Goal: Transaction & Acquisition: Book appointment/travel/reservation

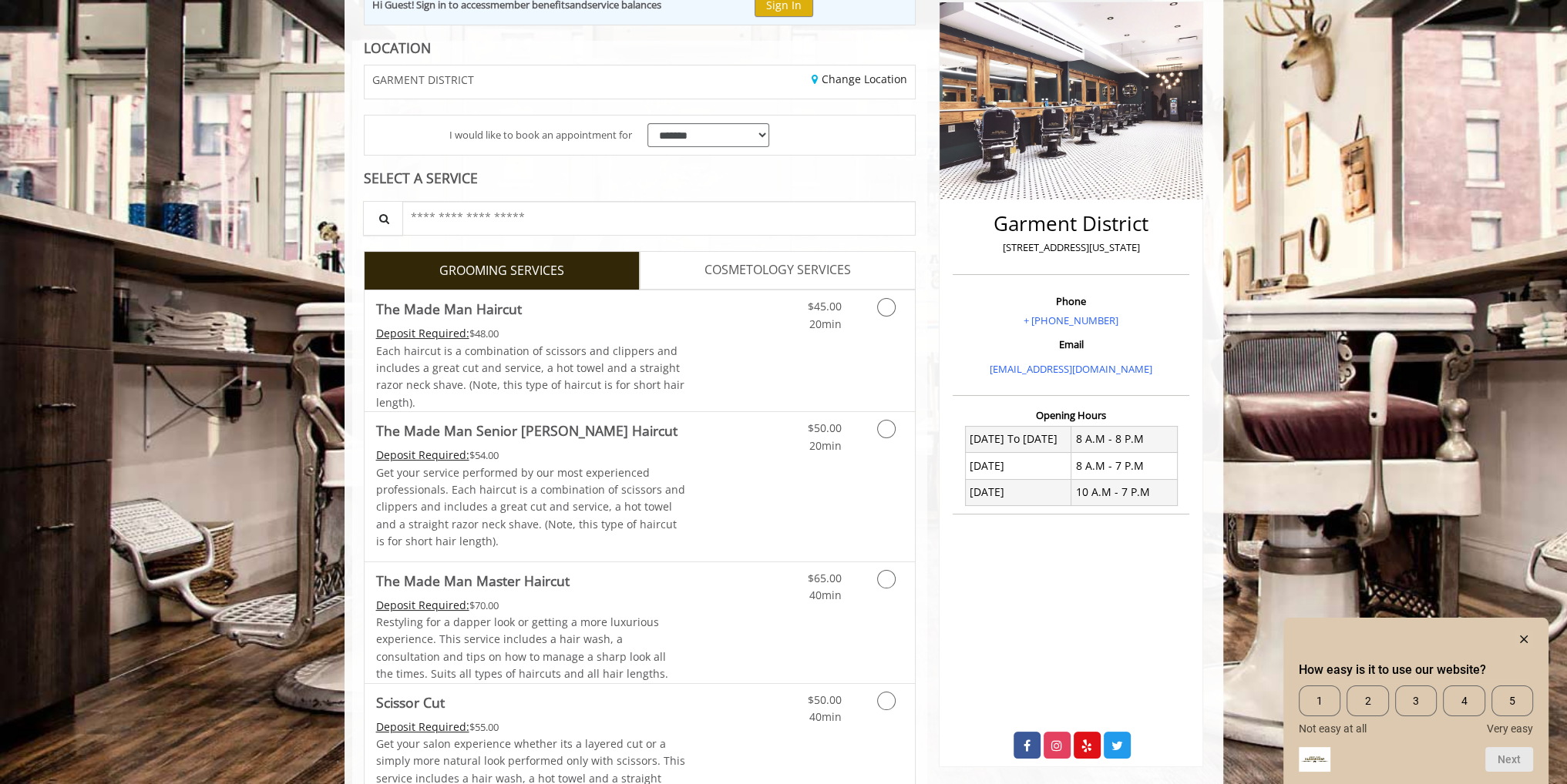
scroll to position [262, 0]
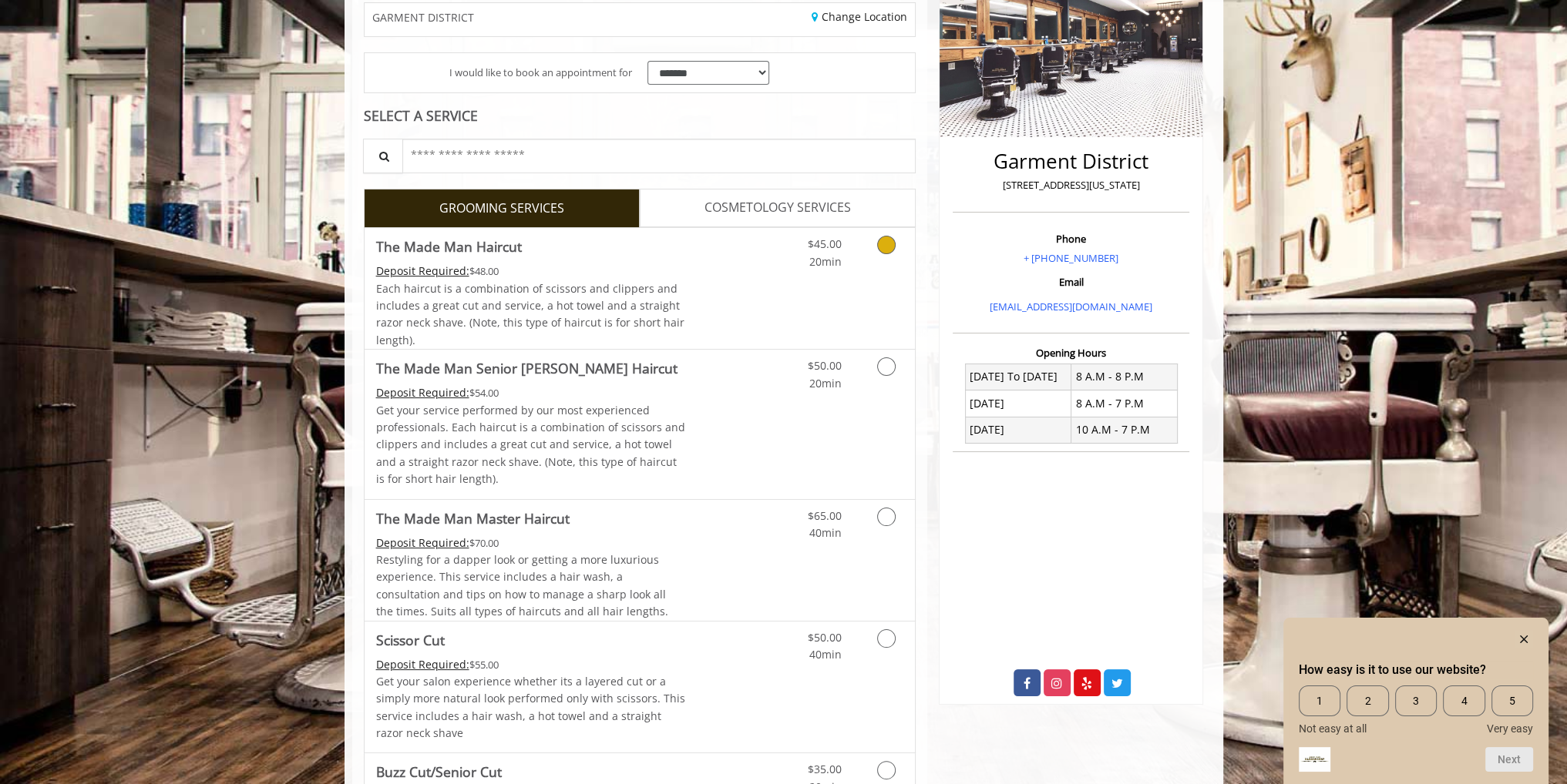
click at [882, 259] on link "Grooming services" at bounding box center [883, 249] width 39 height 42
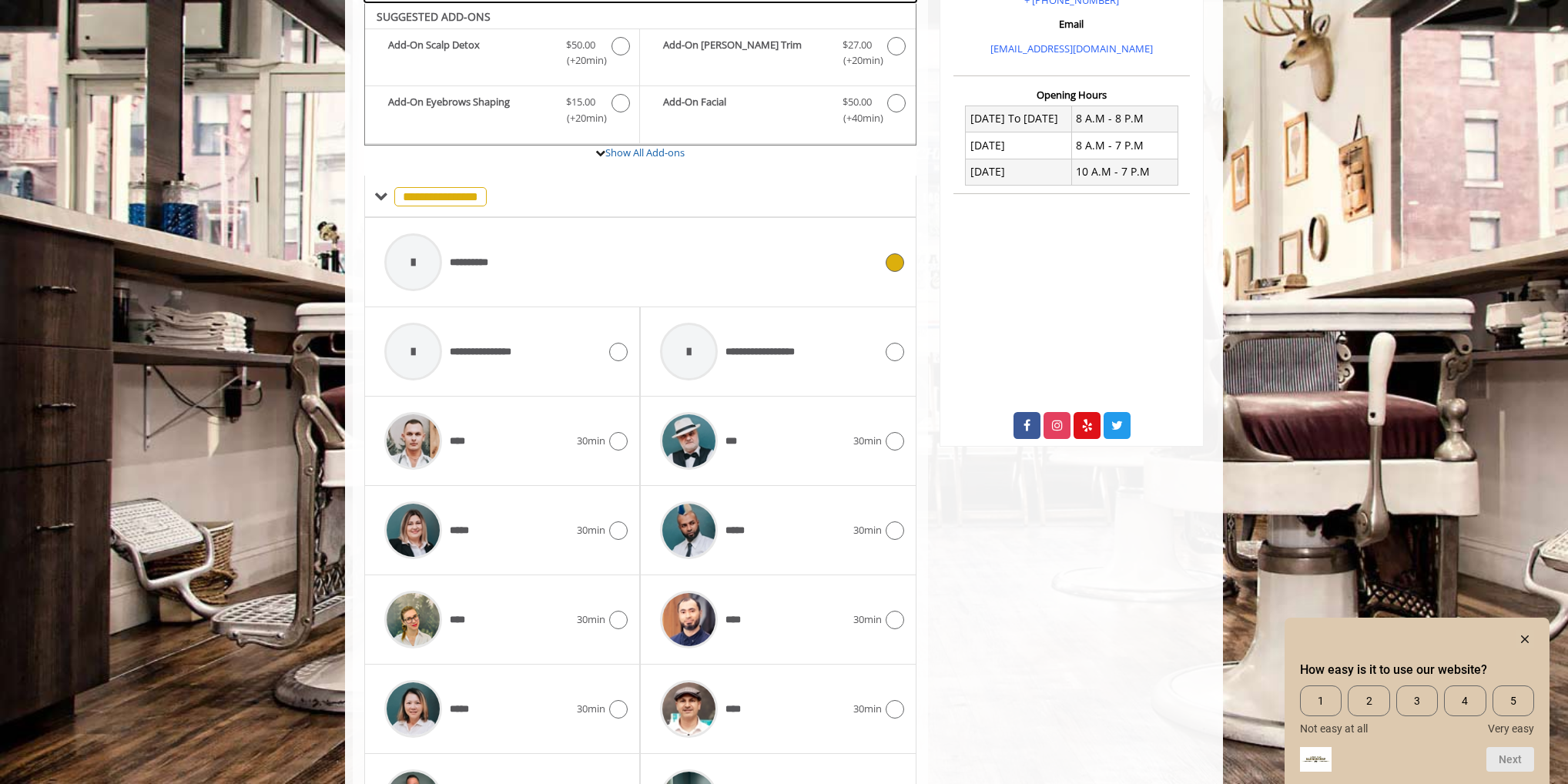
scroll to position [521, 0]
click at [530, 517] on div "*****" at bounding box center [477, 529] width 200 height 73
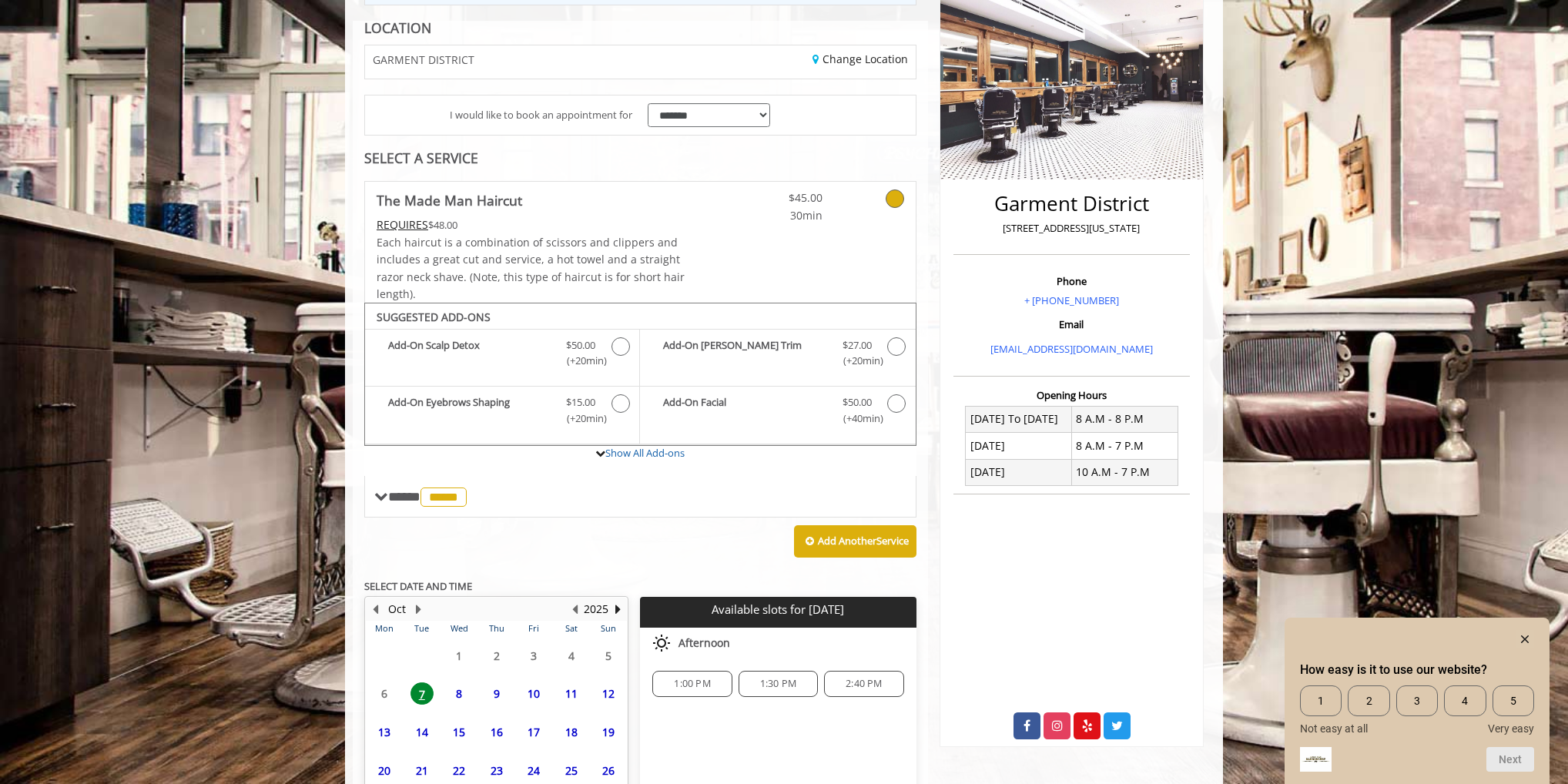
scroll to position [346, 0]
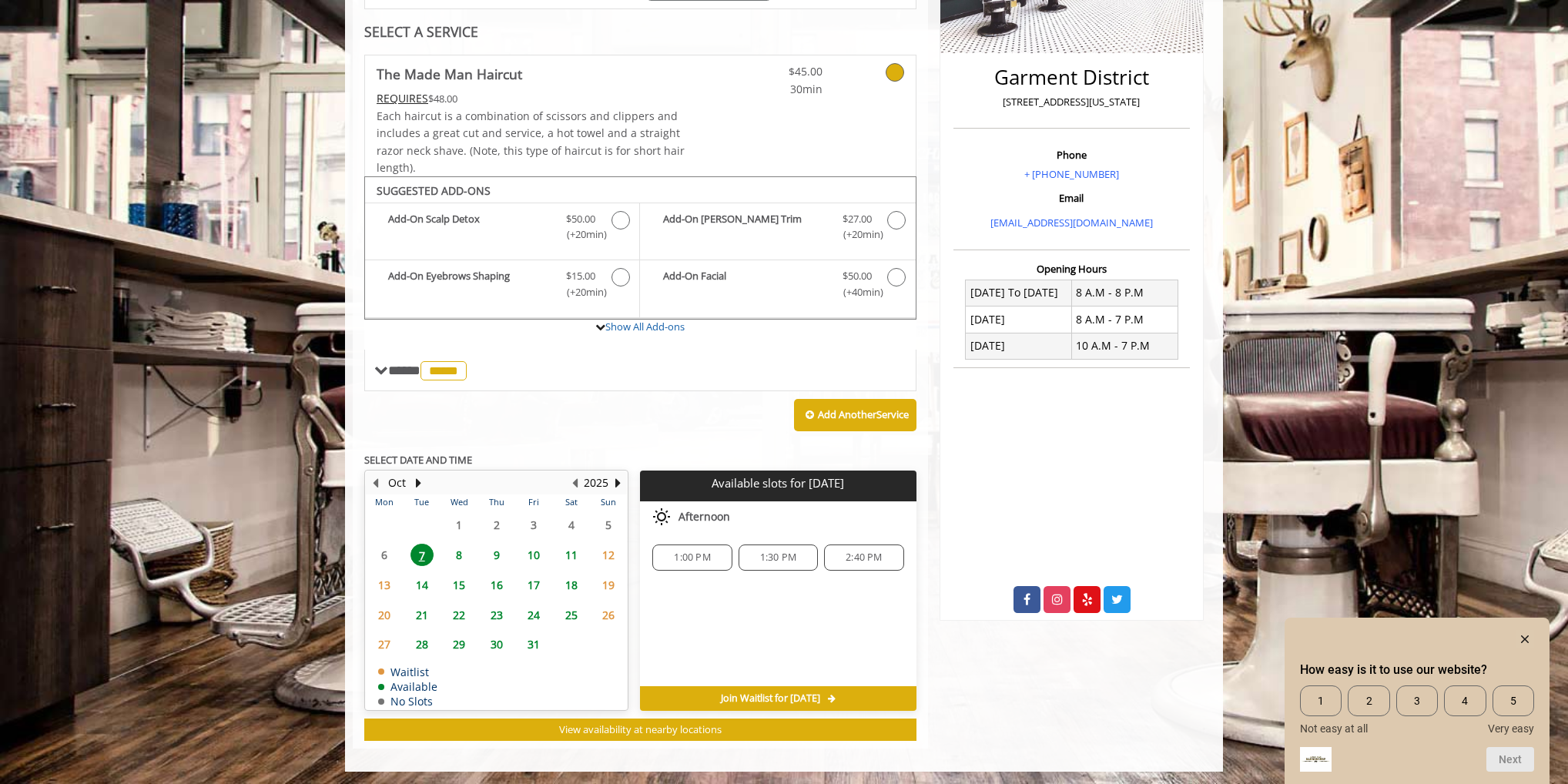
click at [494, 547] on span "9" at bounding box center [497, 555] width 23 height 22
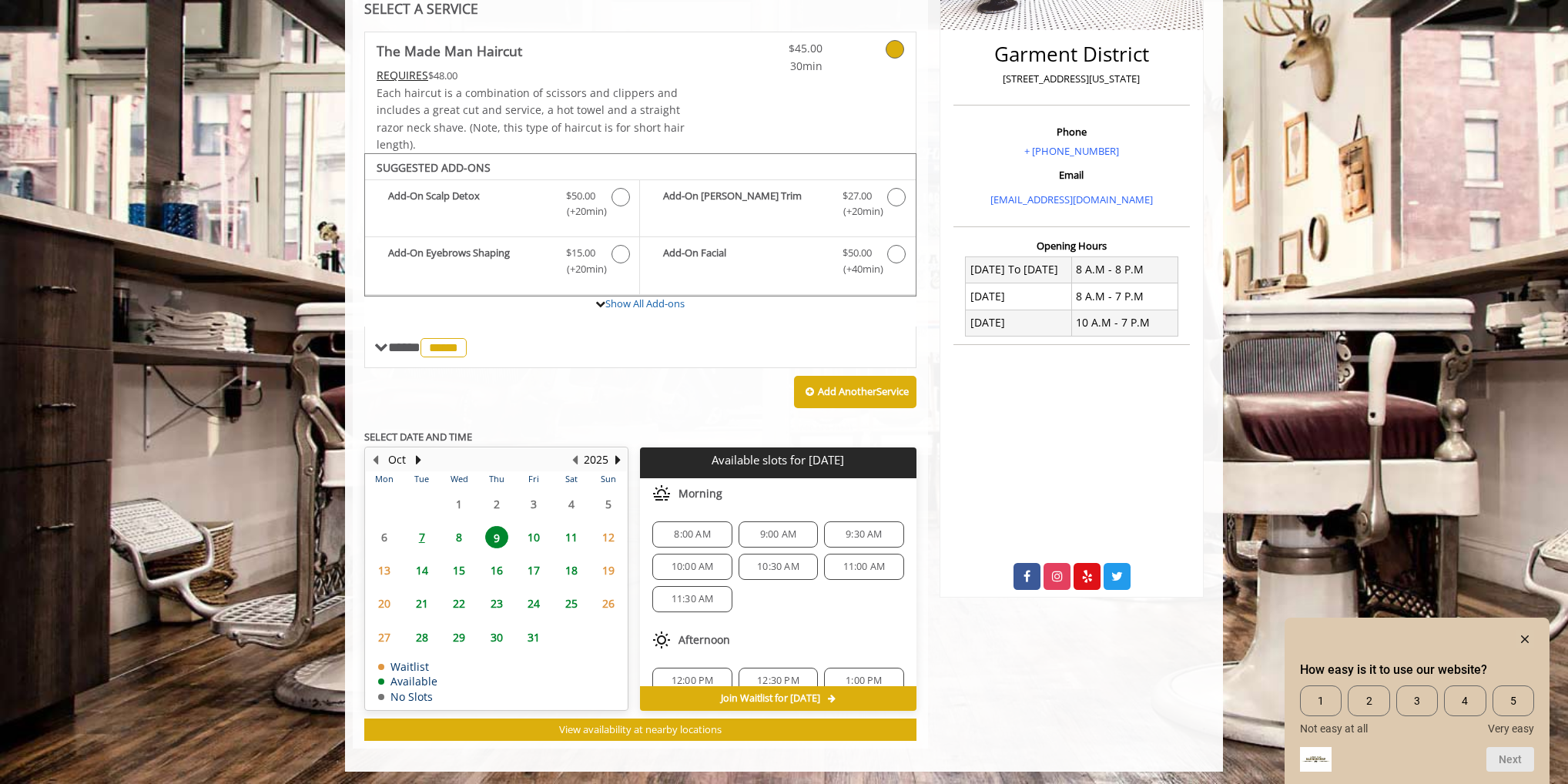
scroll to position [77, 0]
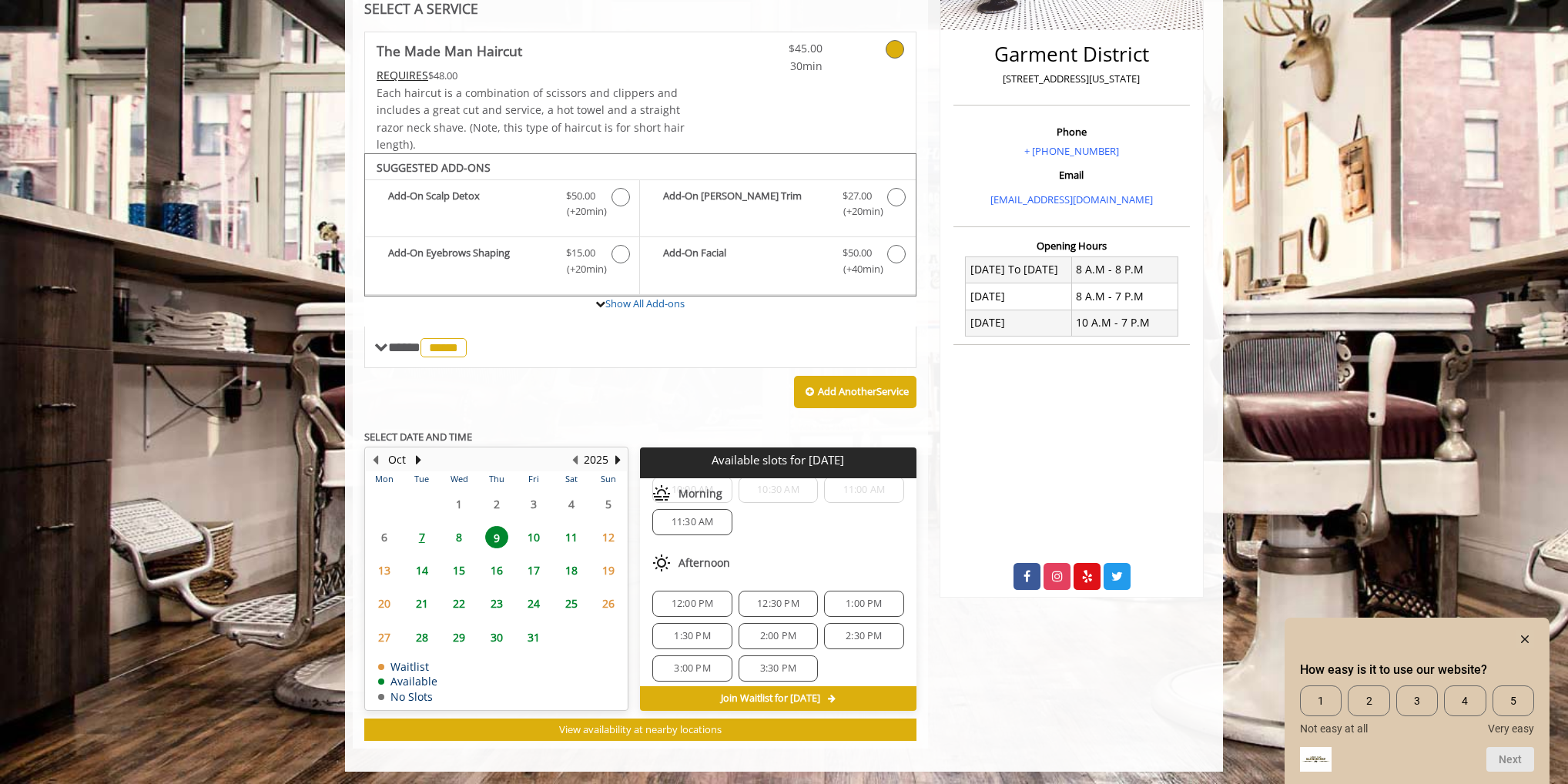
click at [761, 598] on span "12:30 PM" at bounding box center [778, 603] width 42 height 12
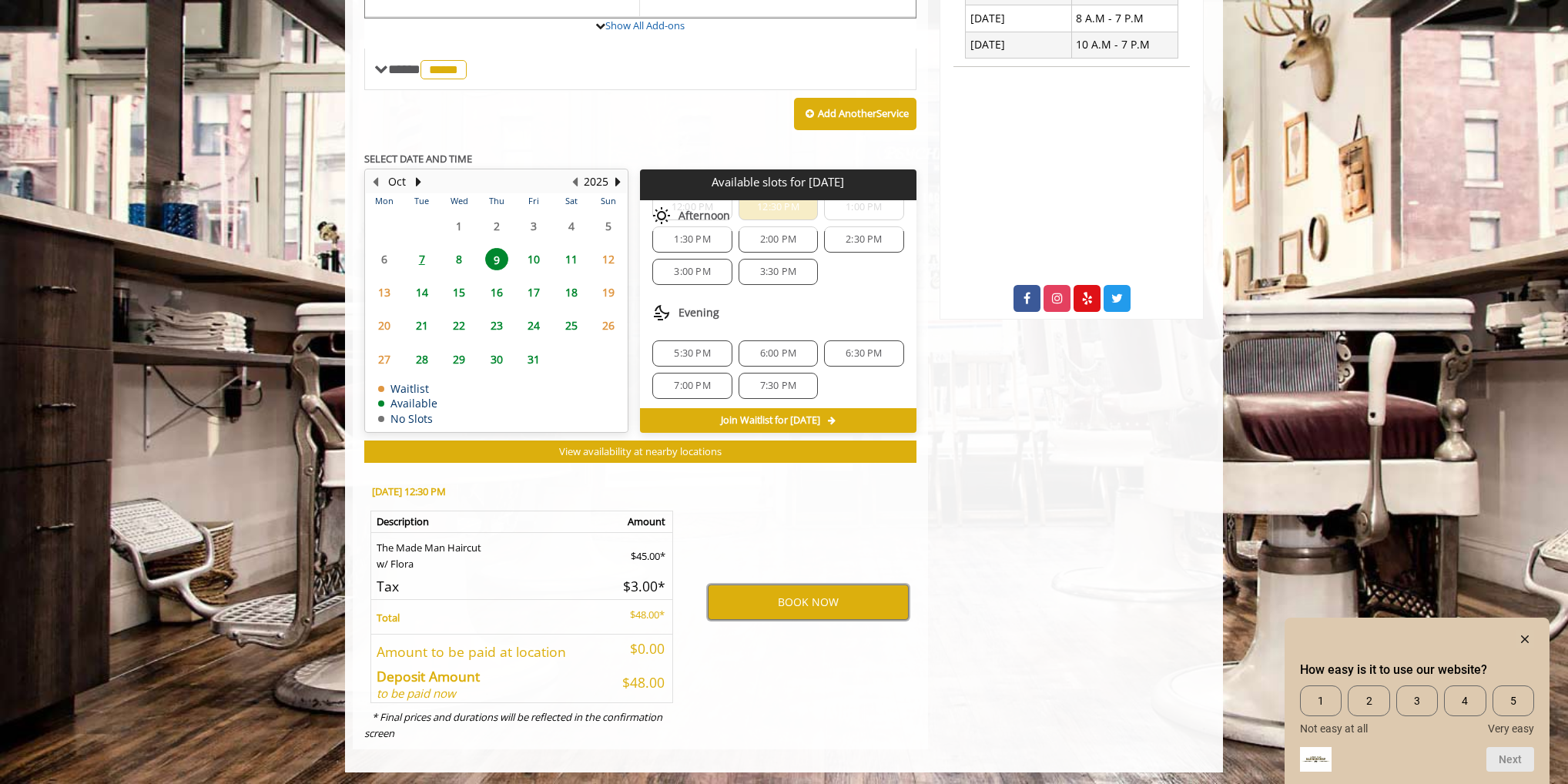
scroll to position [118, 0]
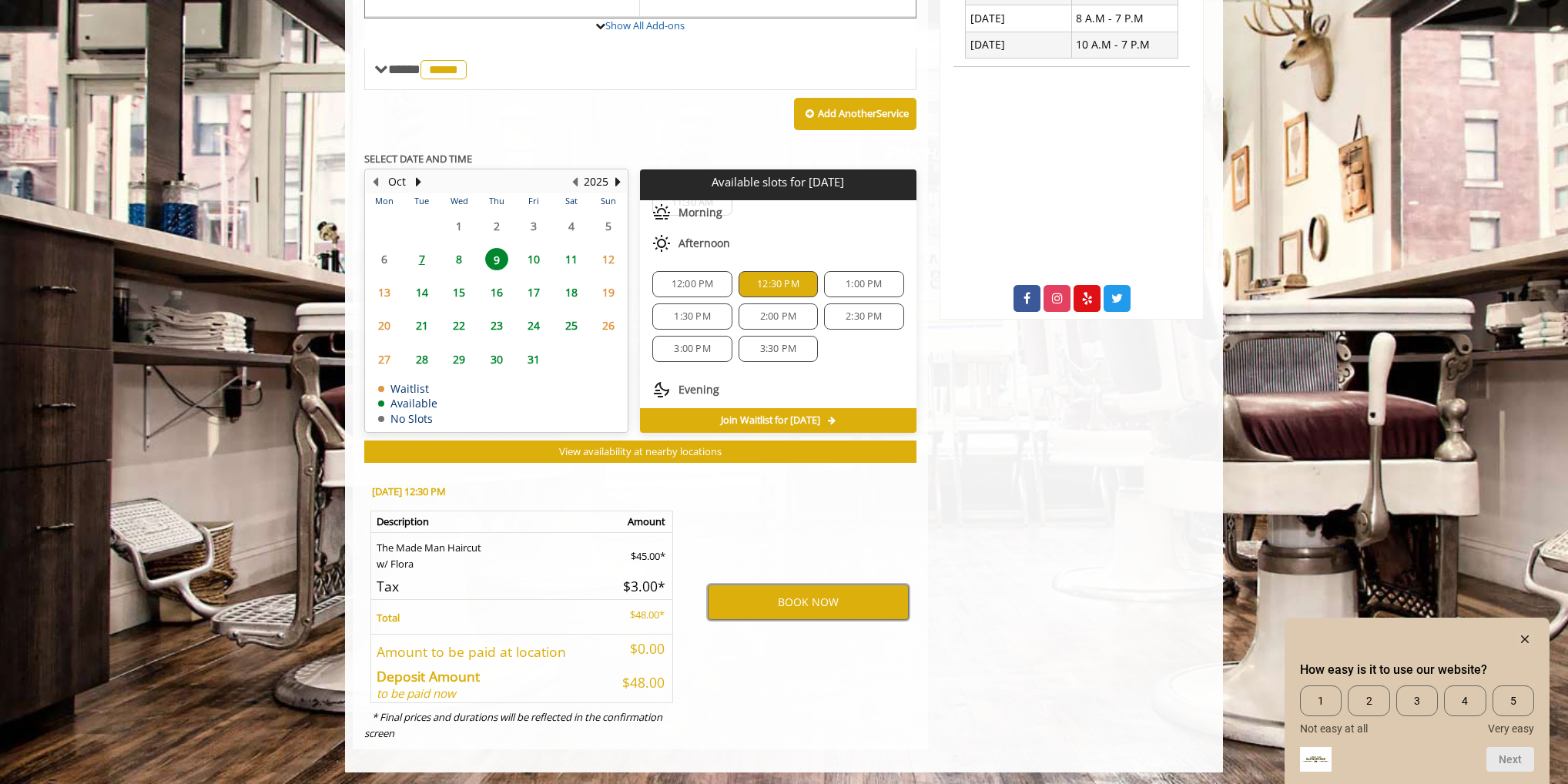
drag, startPoint x: 816, startPoint y: 597, endPoint x: 774, endPoint y: 498, distance: 107.5
click at [774, 499] on div "BOOK NOW" at bounding box center [808, 602] width 239 height 262
click at [774, 497] on div "BOOK NOW" at bounding box center [808, 602] width 239 height 262
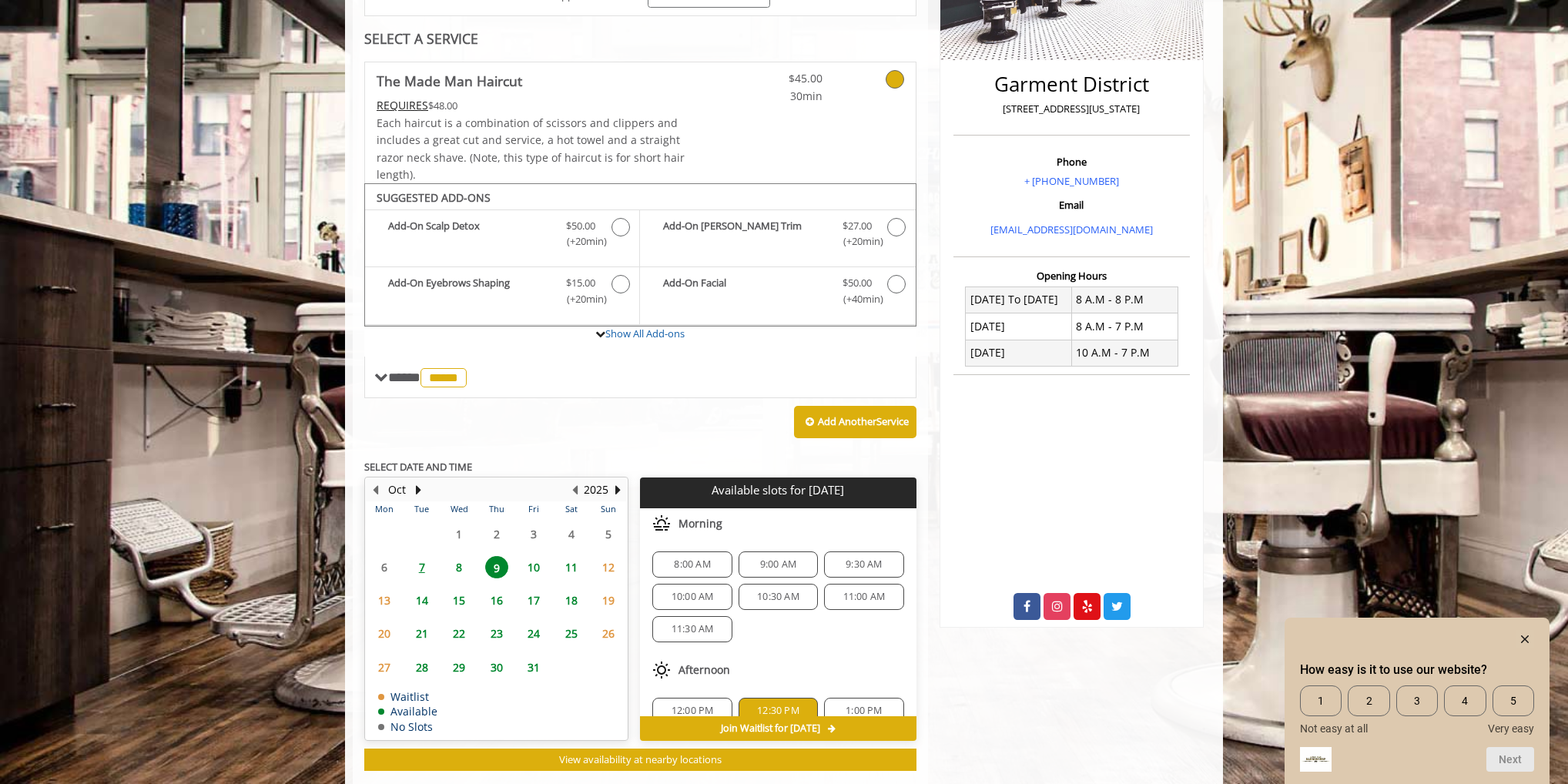
scroll to position [493, 0]
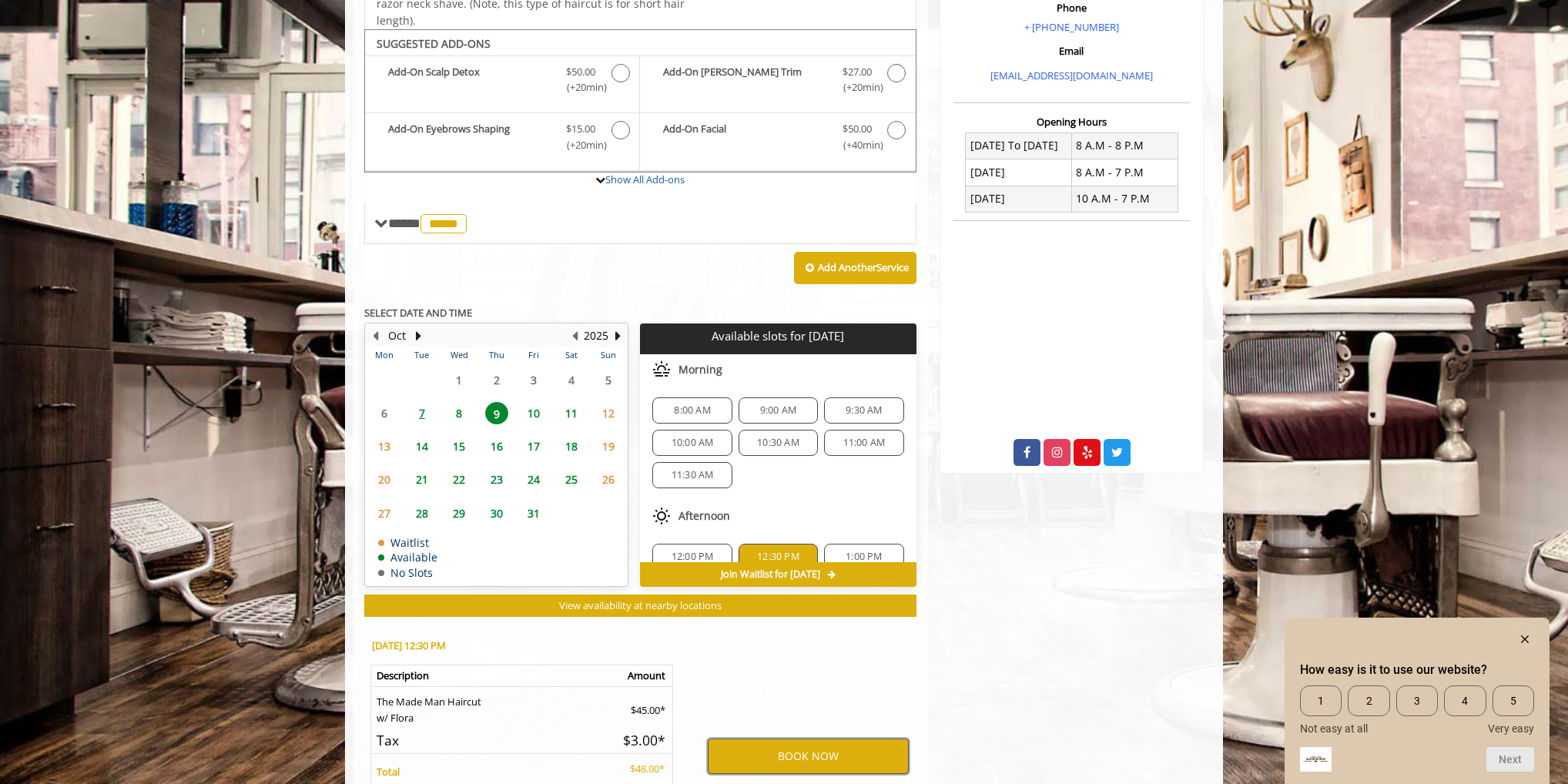
click at [814, 753] on button "BOOK NOW" at bounding box center [808, 756] width 201 height 35
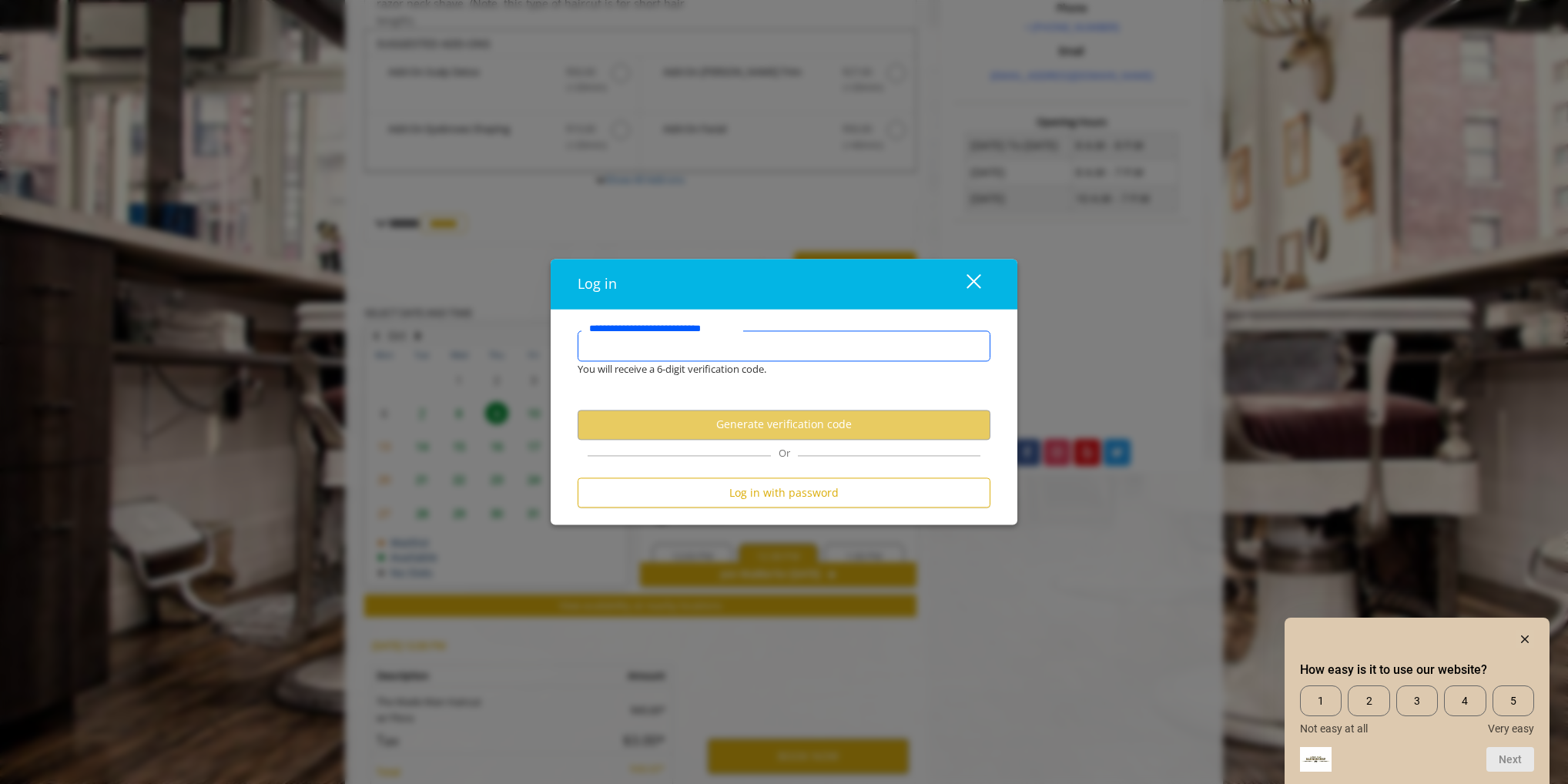
click at [702, 350] on input "**********" at bounding box center [784, 346] width 413 height 31
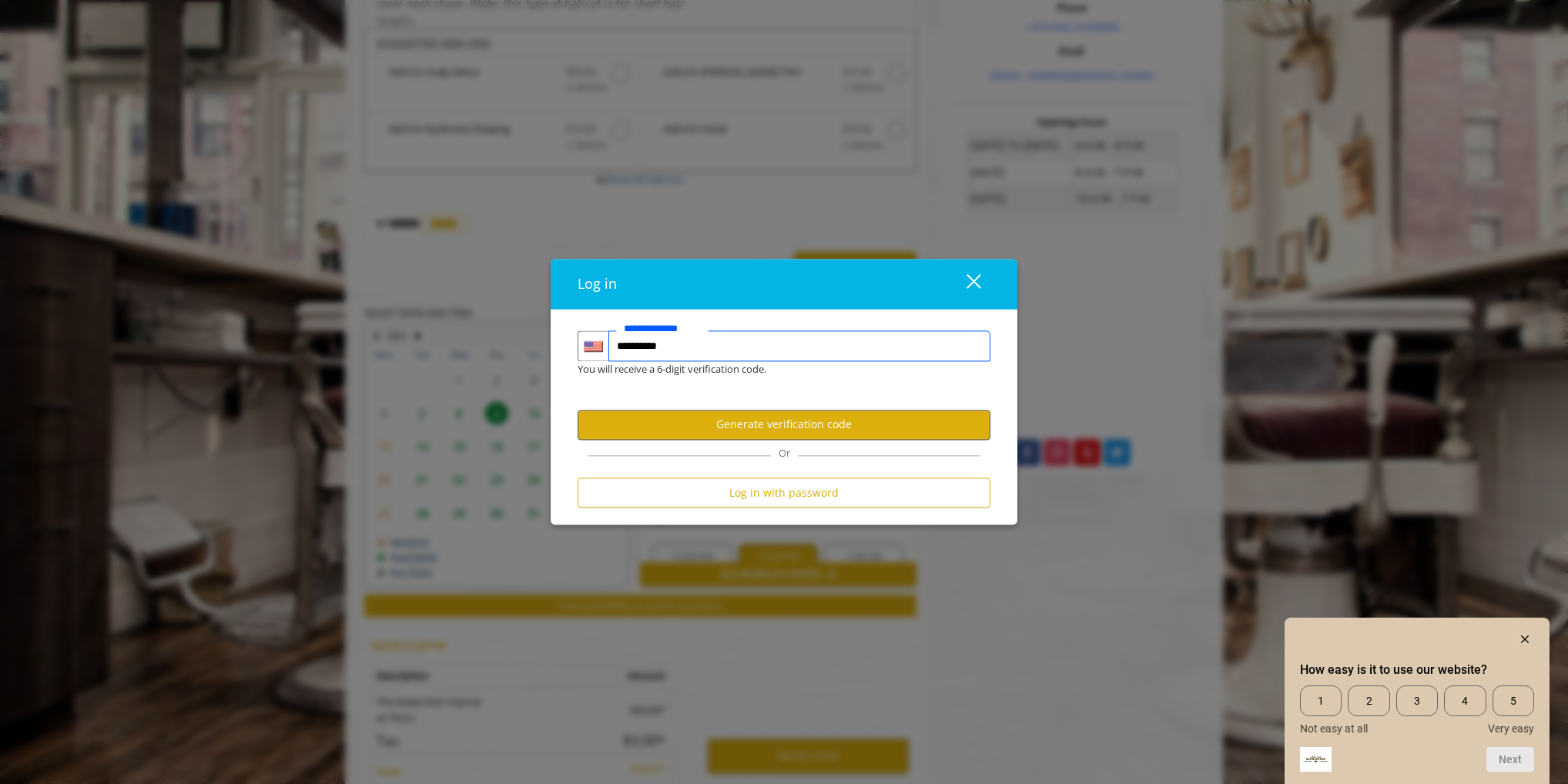
type input "**********"
click at [761, 432] on button "Generate verification code" at bounding box center [784, 425] width 413 height 30
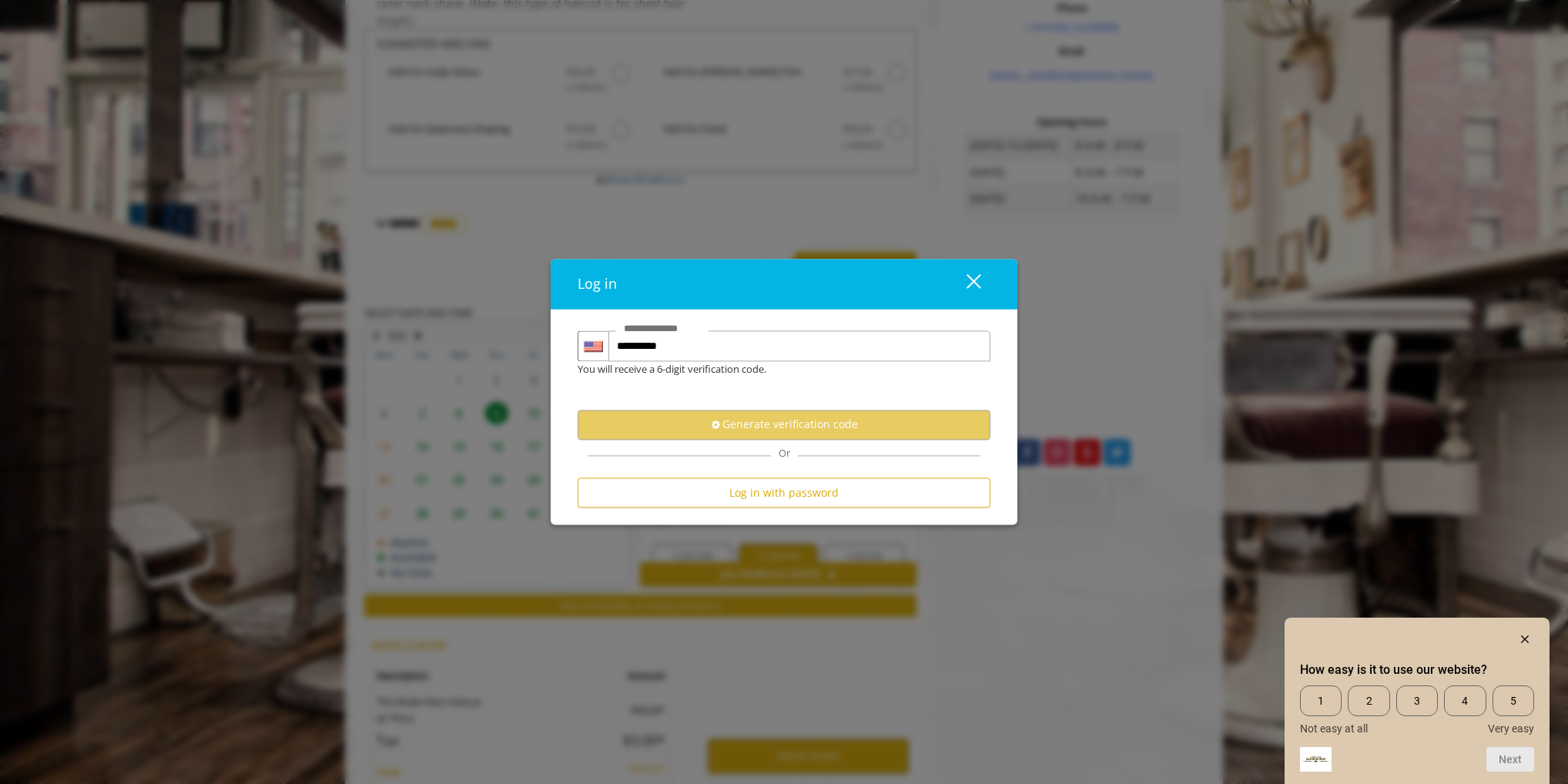
scroll to position [0, 0]
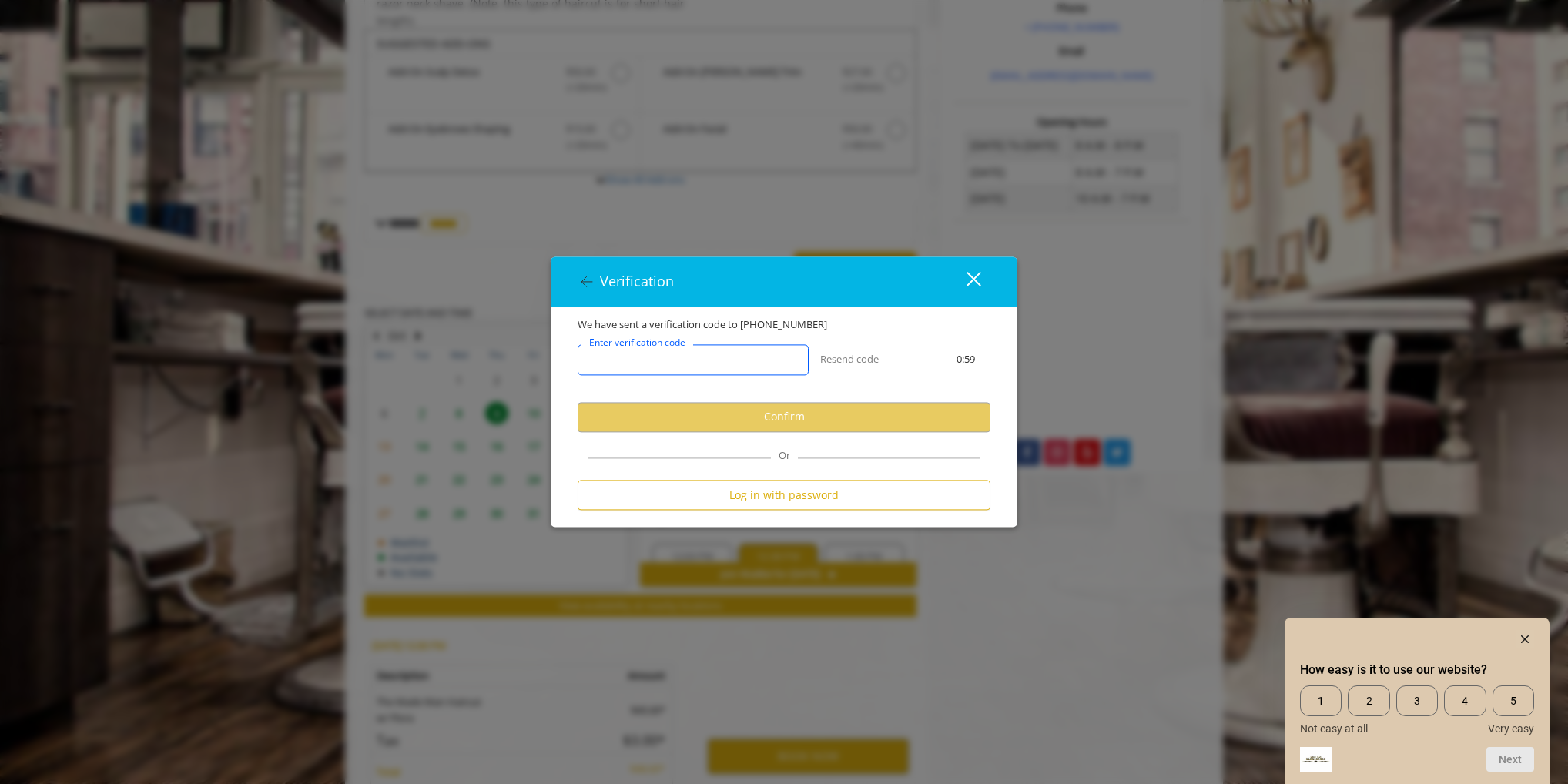
click at [733, 363] on input "Enter verification code" at bounding box center [693, 359] width 231 height 31
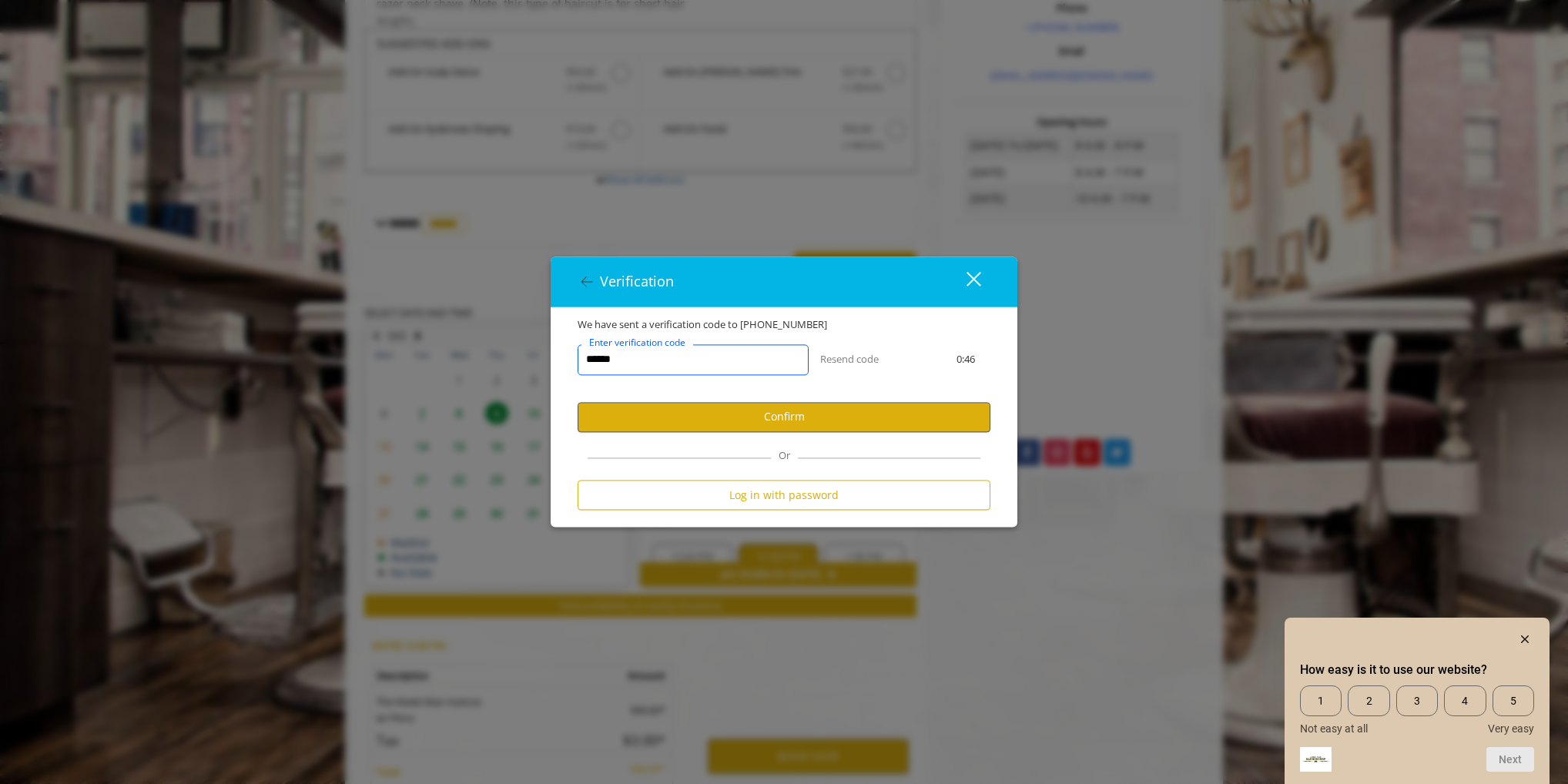
type input "******"
click at [761, 426] on button "Confirm" at bounding box center [784, 418] width 413 height 30
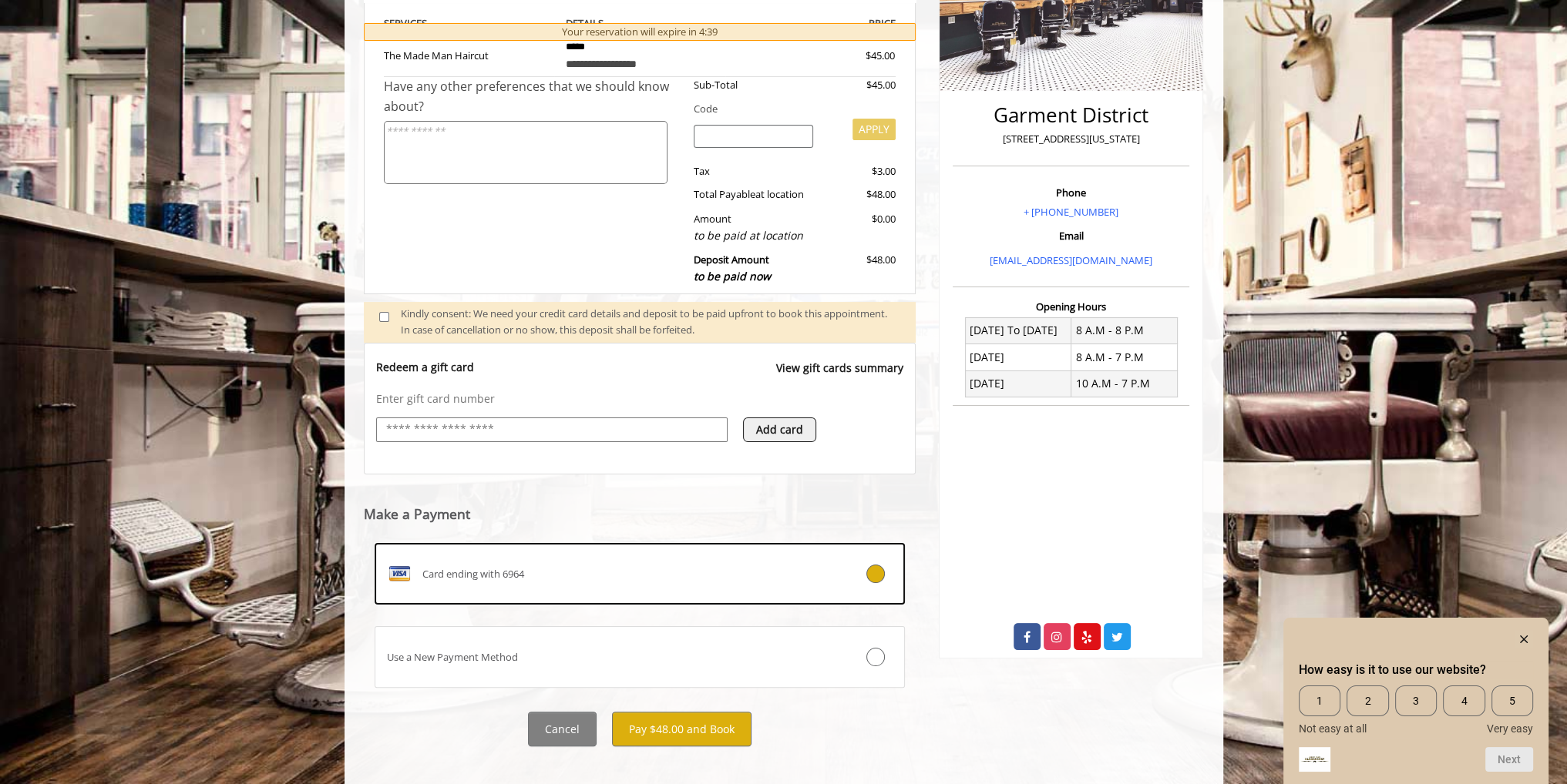
scroll to position [323, 0]
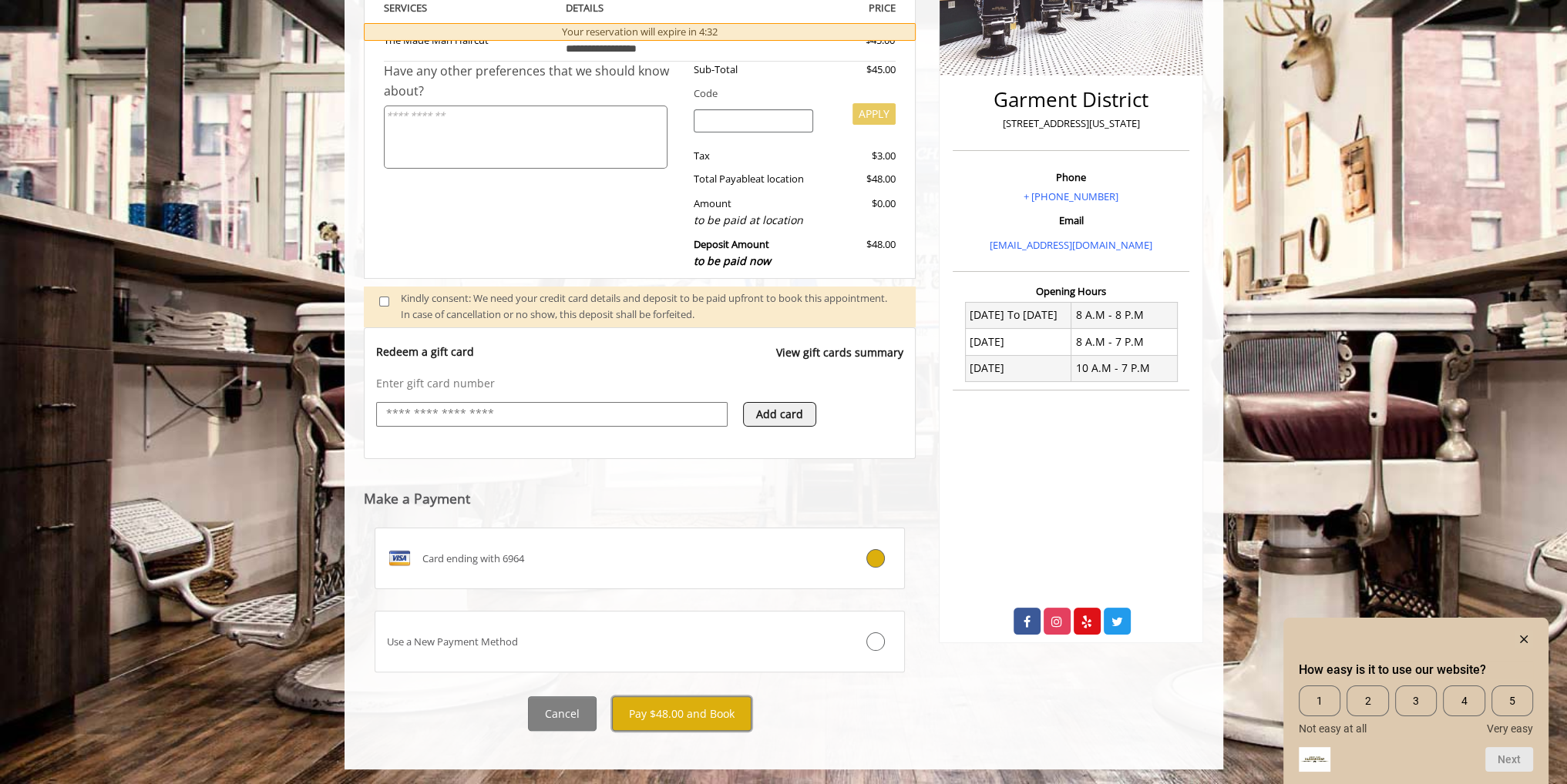
drag, startPoint x: 688, startPoint y: 698, endPoint x: 808, endPoint y: 706, distance: 120.3
click at [808, 705] on div "Cancel Pay $48.00 and Book" at bounding box center [639, 713] width 575 height 34
click at [741, 676] on div "Card ending with 6964 Use a New Payment Method" at bounding box center [639, 602] width 552 height 172
click at [700, 706] on button "Pay $48.00 and Book" at bounding box center [682, 713] width 139 height 34
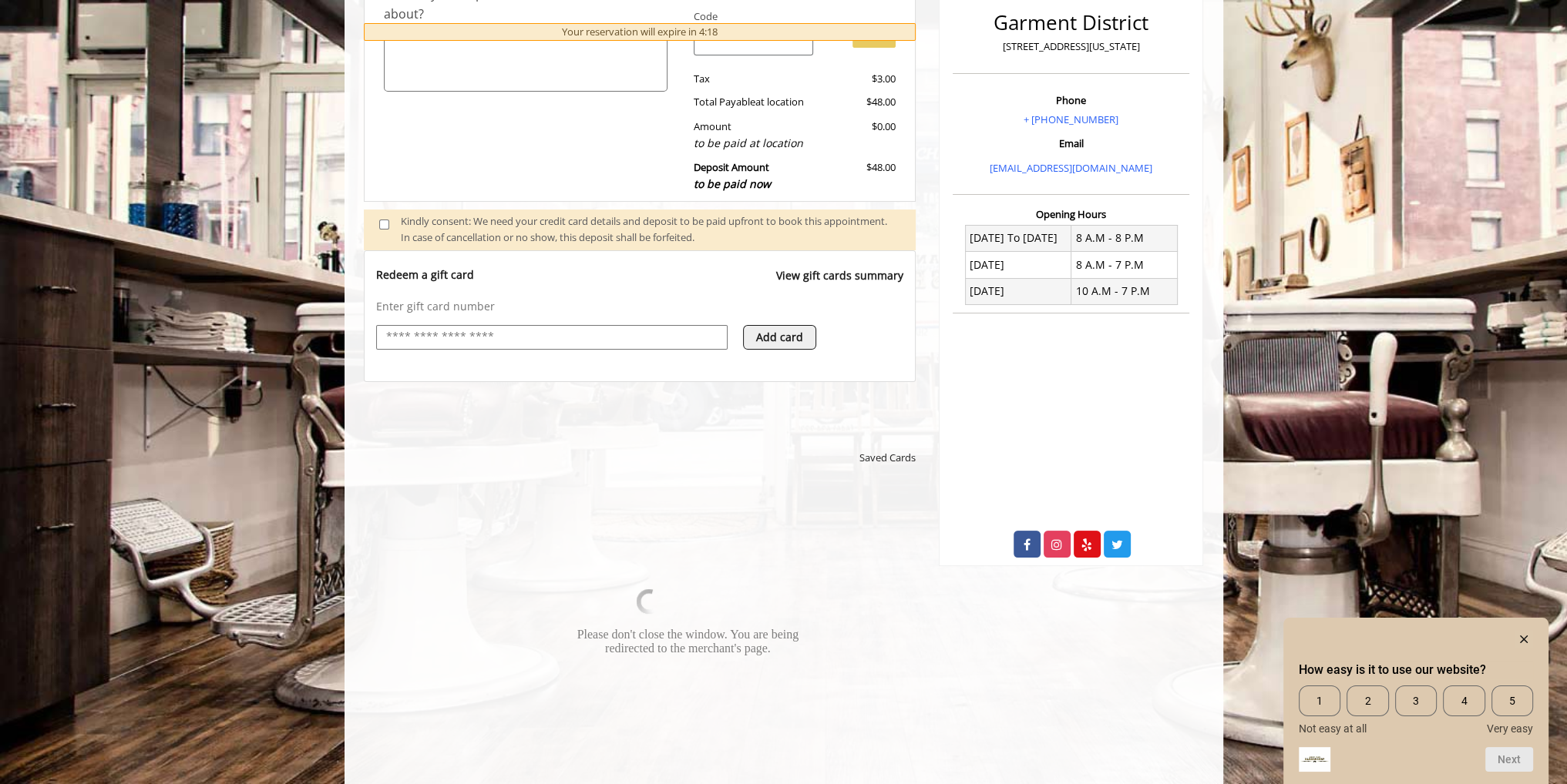
scroll to position [478, 0]
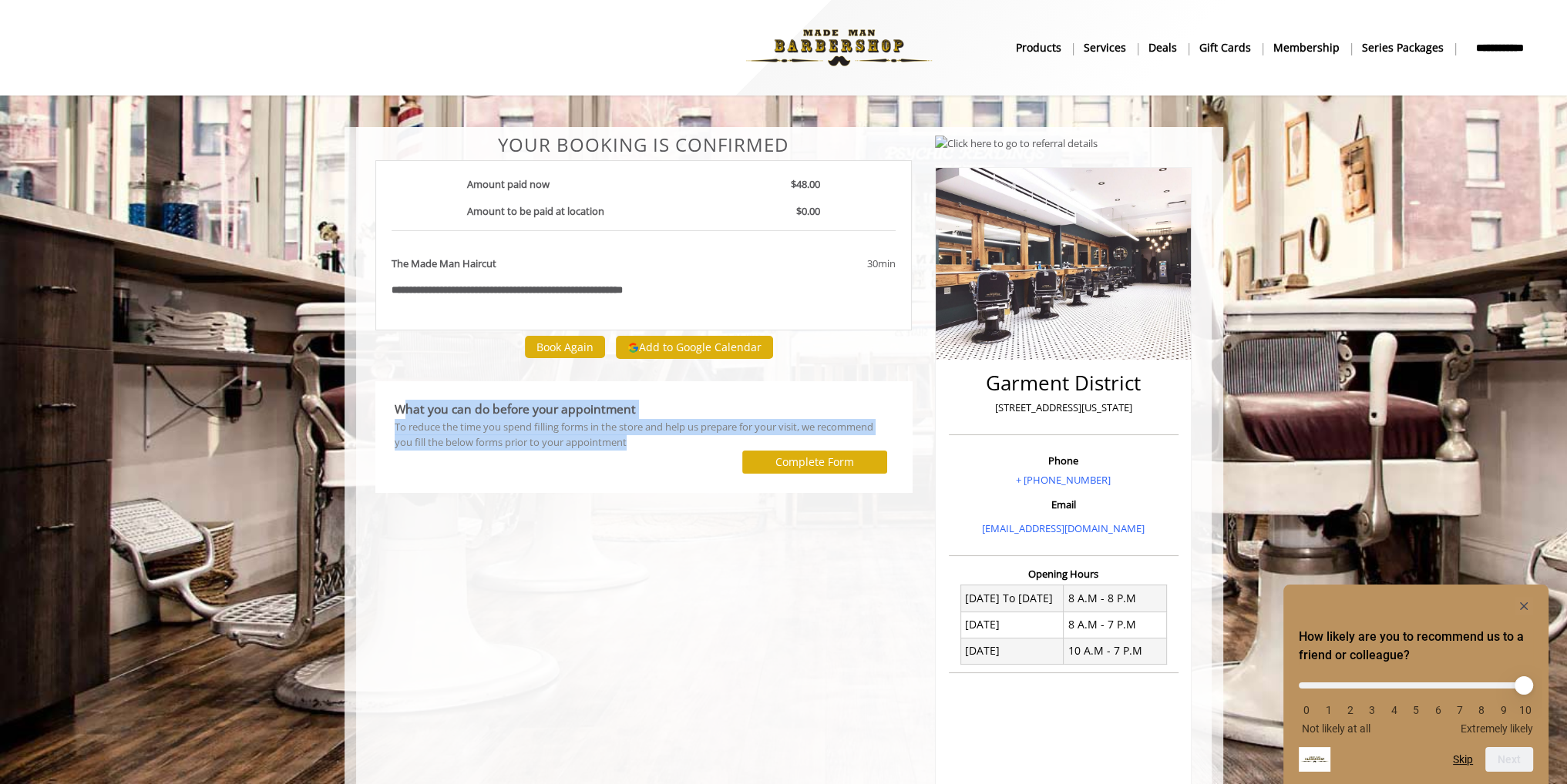
drag, startPoint x: 398, startPoint y: 410, endPoint x: 640, endPoint y: 468, distance: 248.9
click at [640, 468] on div "What you can do before your appointment To reduce the time you spend filling fo…" at bounding box center [643, 437] width 514 height 90
click at [640, 442] on div "To reduce the time you spend filling forms in the store and help us prepare for…" at bounding box center [643, 435] width 499 height 32
click at [631, 434] on div "To reduce the time you spend filling forms in the store and help us prepare for…" at bounding box center [643, 435] width 499 height 32
click at [626, 446] on div "To reduce the time you spend filling forms in the store and help us prepare for…" at bounding box center [643, 435] width 499 height 32
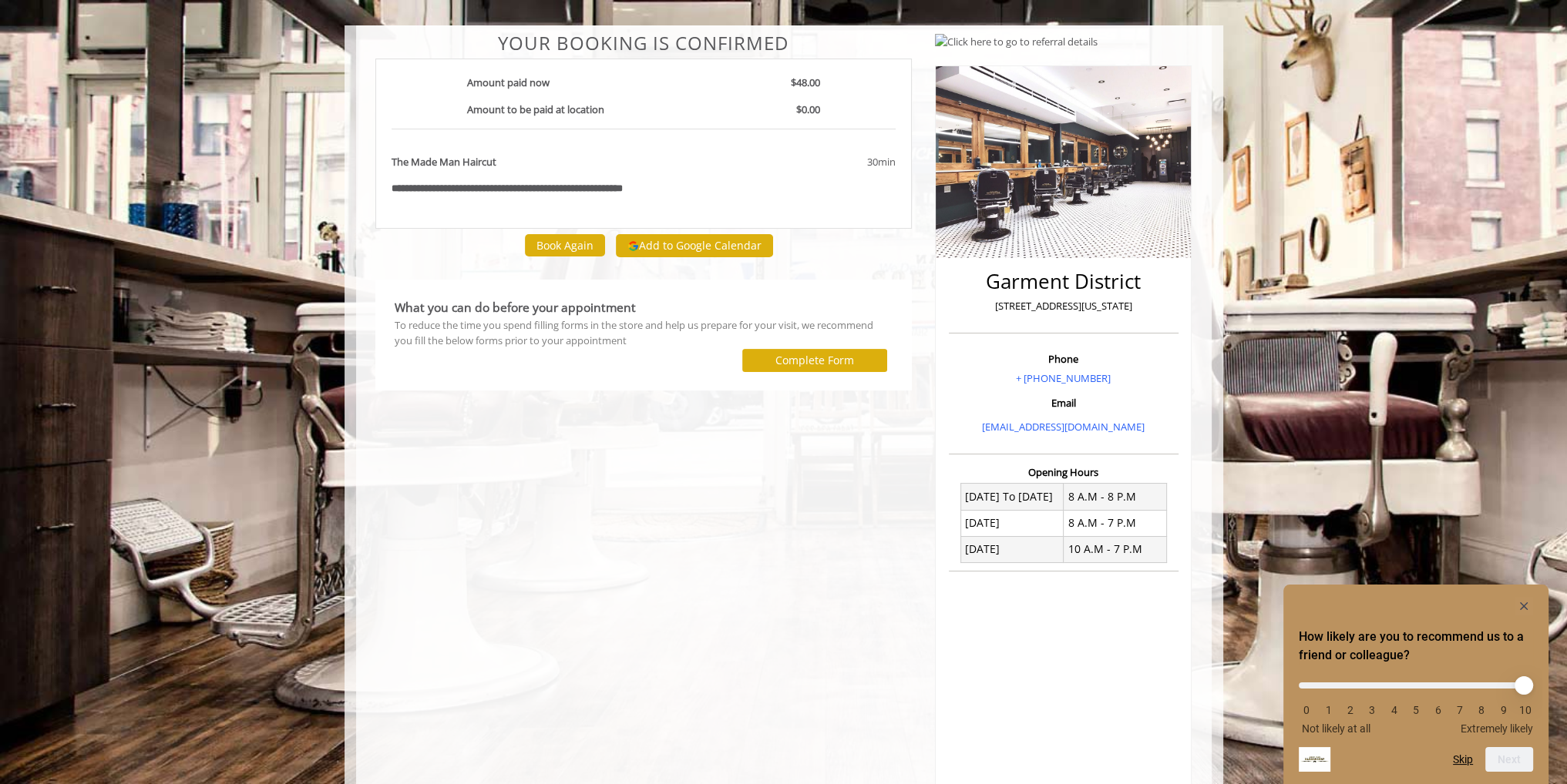
scroll to position [178, 0]
